Goal: Information Seeking & Learning: Find specific fact

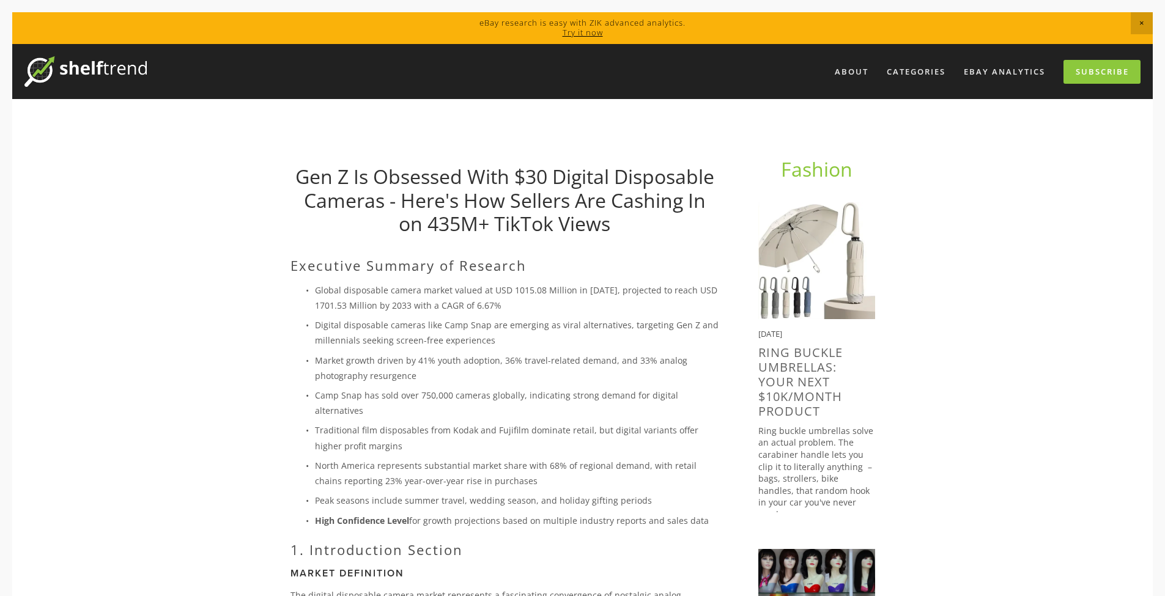
click at [506, 299] on p "Global disposable camera market valued at USD 1015.08 Million in [DATE], projec…" at bounding box center [517, 297] width 404 height 31
click at [496, 297] on p "Global disposable camera market valued at USD 1015.08 Million in [DATE], projec…" at bounding box center [517, 297] width 404 height 31
click at [499, 300] on p "Global disposable camera market valued at USD 1015.08 Million in [DATE], projec…" at bounding box center [517, 297] width 404 height 31
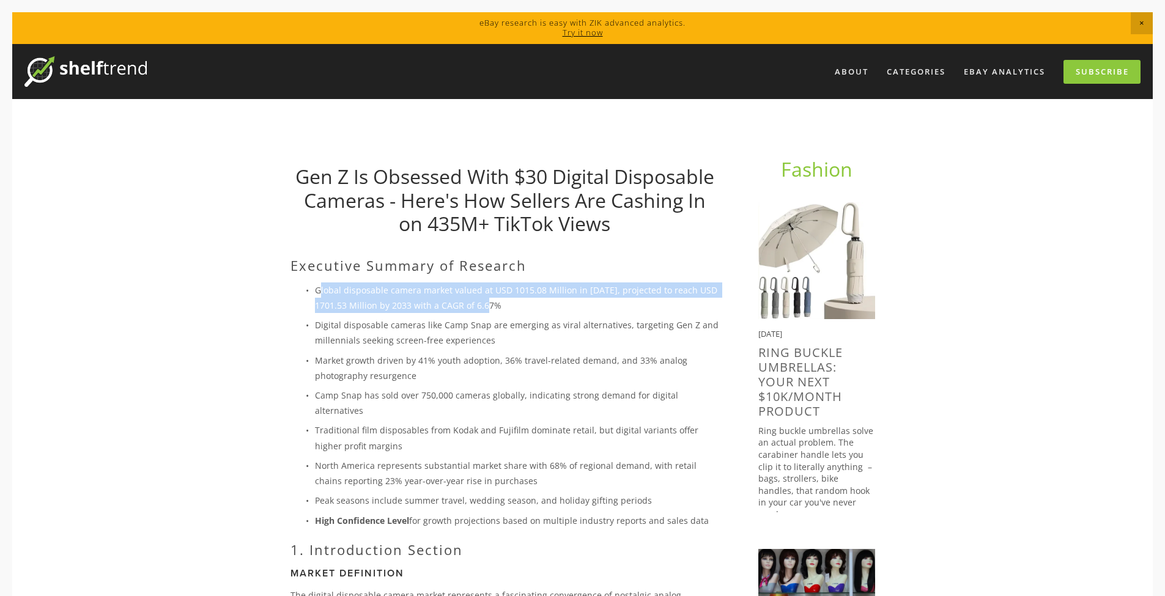
drag, startPoint x: 515, startPoint y: 301, endPoint x: 297, endPoint y: 293, distance: 217.8
click at [315, 293] on p "Global disposable camera market valued at USD 1015.08 Million in [DATE], projec…" at bounding box center [517, 297] width 404 height 31
copy p "lobal disposable camera market valued at USD 1015.08 Million in [DATE], project…"
click at [537, 295] on p "Global disposable camera market valued at USD 1015.08 Million in [DATE], projec…" at bounding box center [517, 297] width 404 height 31
drag, startPoint x: 476, startPoint y: 297, endPoint x: 327, endPoint y: 292, distance: 148.6
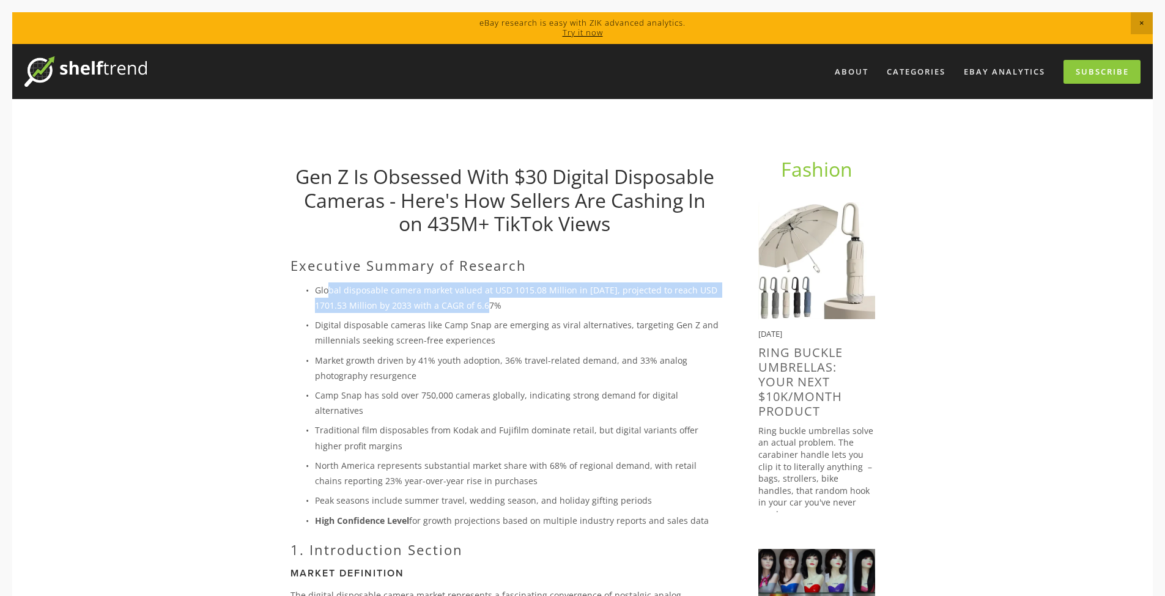
click at [328, 292] on p "Global disposable camera market valued at USD 1015.08 Million in [DATE], projec…" at bounding box center [517, 297] width 404 height 31
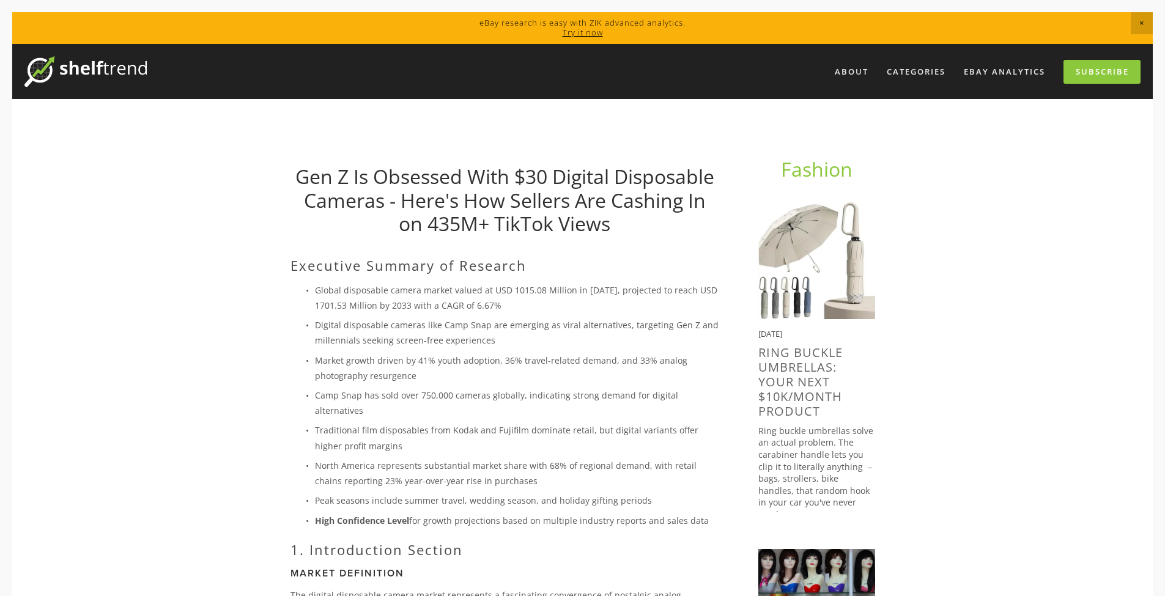
click at [315, 293] on p "Global disposable camera market valued at USD 1015.08 Million in [DATE], projec…" at bounding box center [517, 297] width 404 height 31
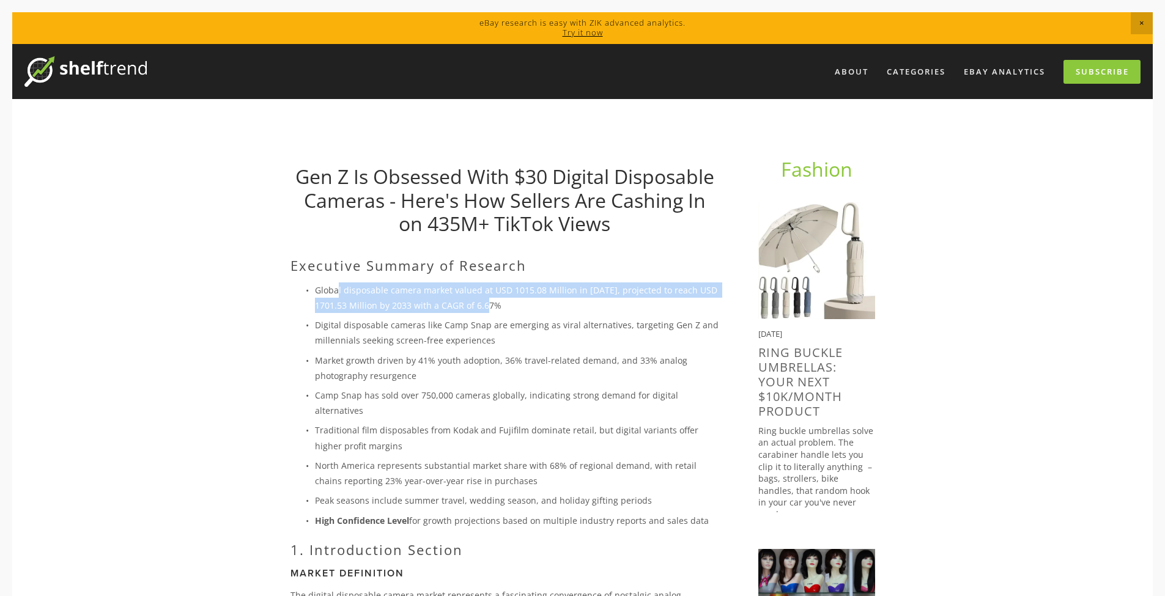
drag, startPoint x: 314, startPoint y: 287, endPoint x: 531, endPoint y: 311, distance: 218.4
click at [531, 311] on p "Global disposable camera market valued at USD 1015.08 Million in [DATE], projec…" at bounding box center [517, 297] width 404 height 31
drag, startPoint x: 513, startPoint y: 308, endPoint x: 287, endPoint y: 287, distance: 226.6
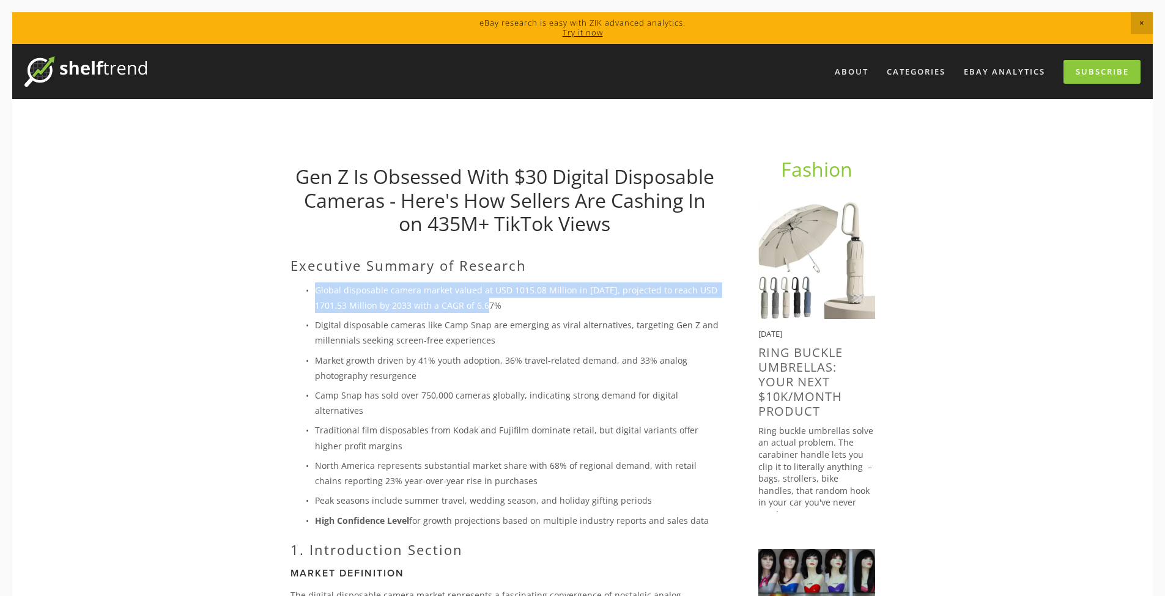
copy p "Global disposable camera market valued at USD 1015.08 Million in [DATE], projec…"
